Goal: Check status: Check status

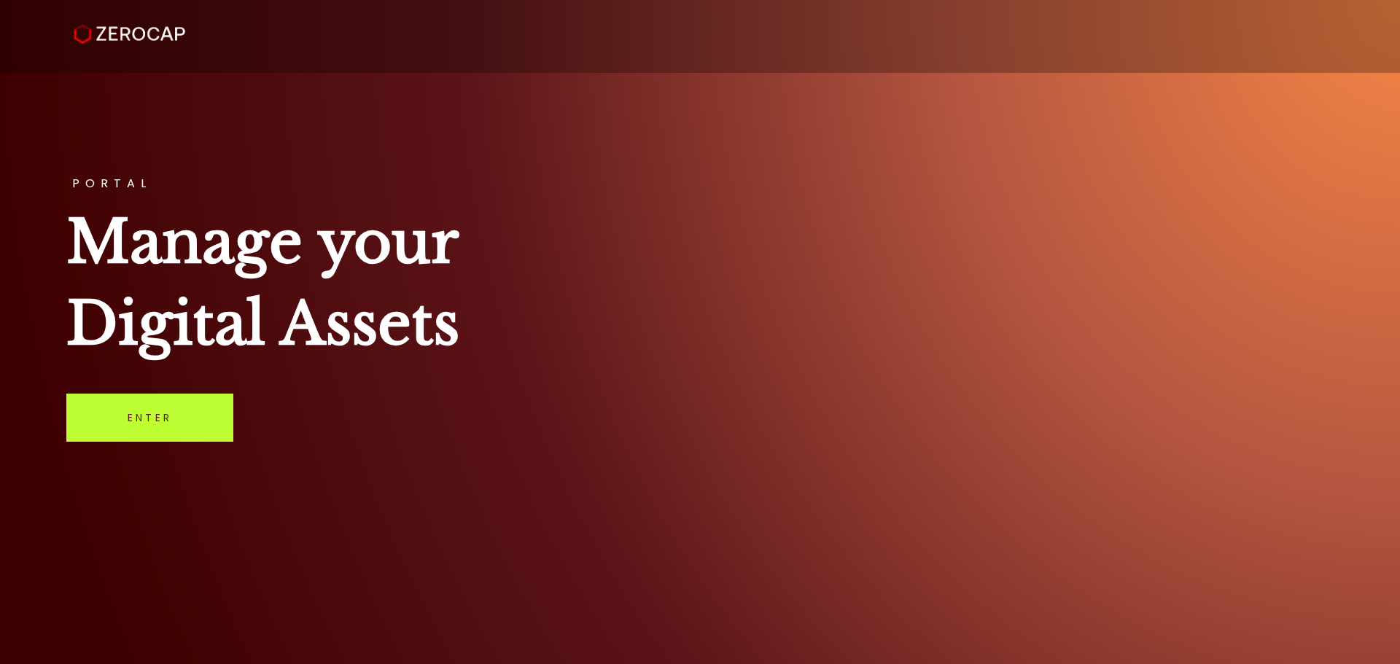
click at [162, 414] on link "Enter" at bounding box center [149, 418] width 167 height 48
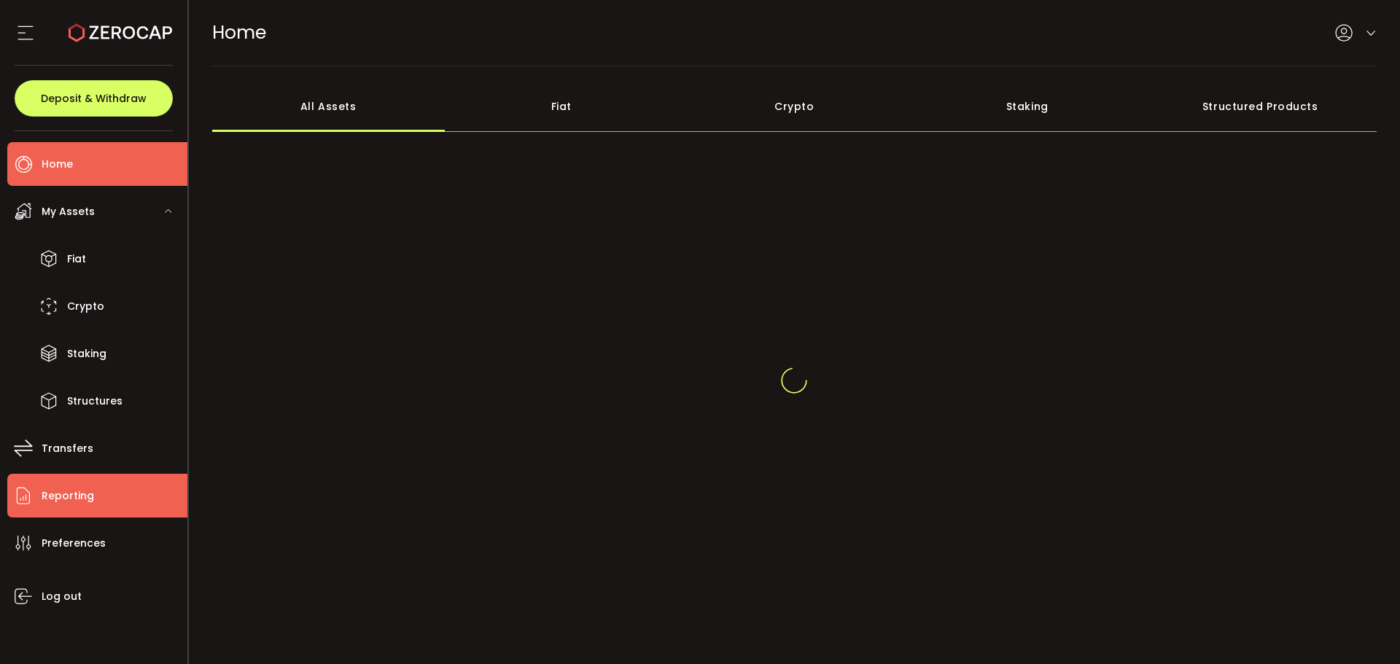
click at [108, 499] on li "Reporting" at bounding box center [97, 496] width 180 height 44
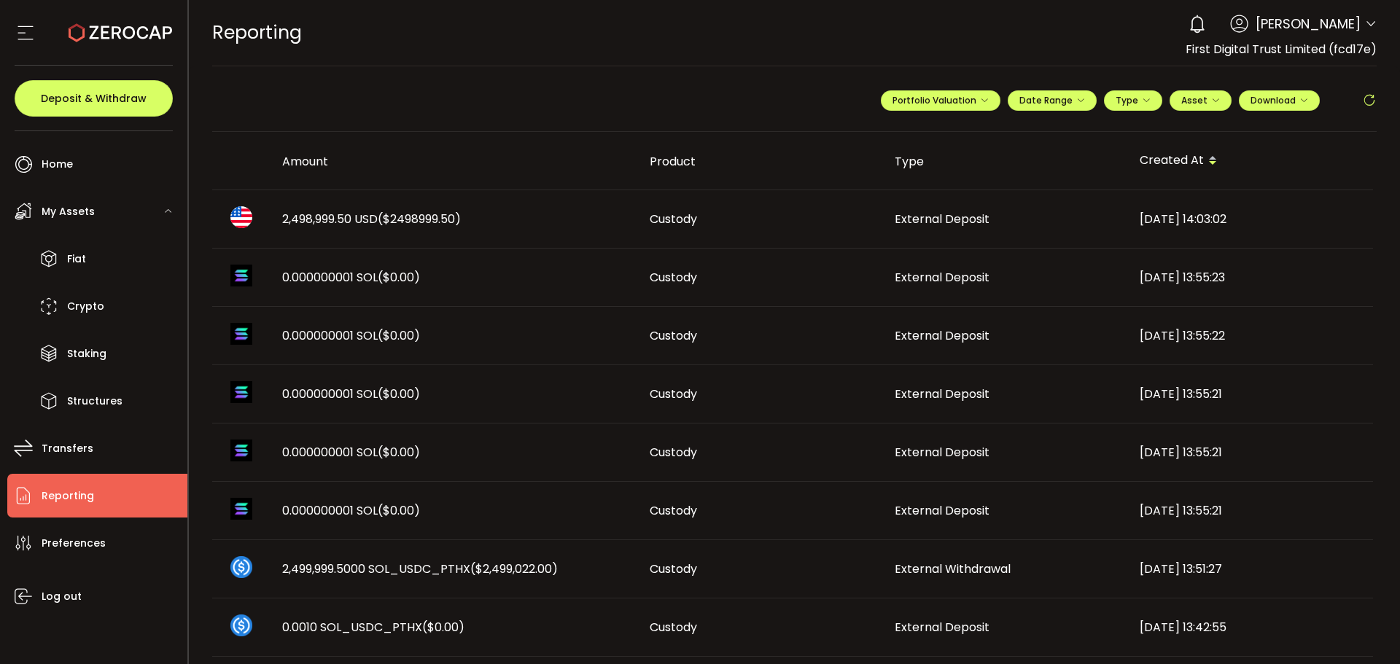
click at [525, 214] on div "2,498,999.50 USD ($2498999.50)" at bounding box center [453, 219] width 367 height 17
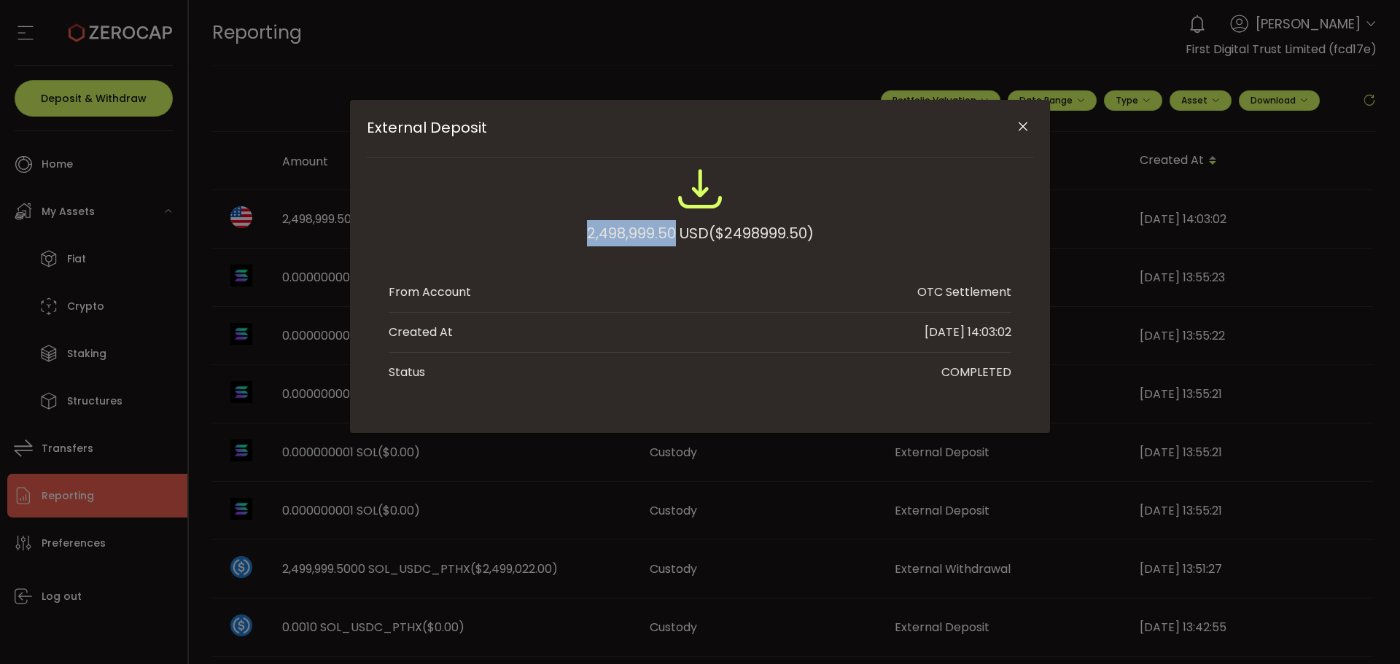
drag, startPoint x: 585, startPoint y: 227, endPoint x: 669, endPoint y: 230, distance: 84.6
click at [669, 230] on div "2,498,999.50 USD ($2498999.50)" at bounding box center [700, 233] width 227 height 26
copy div "2,498,999.50"
